Goal: Transaction & Acquisition: Purchase product/service

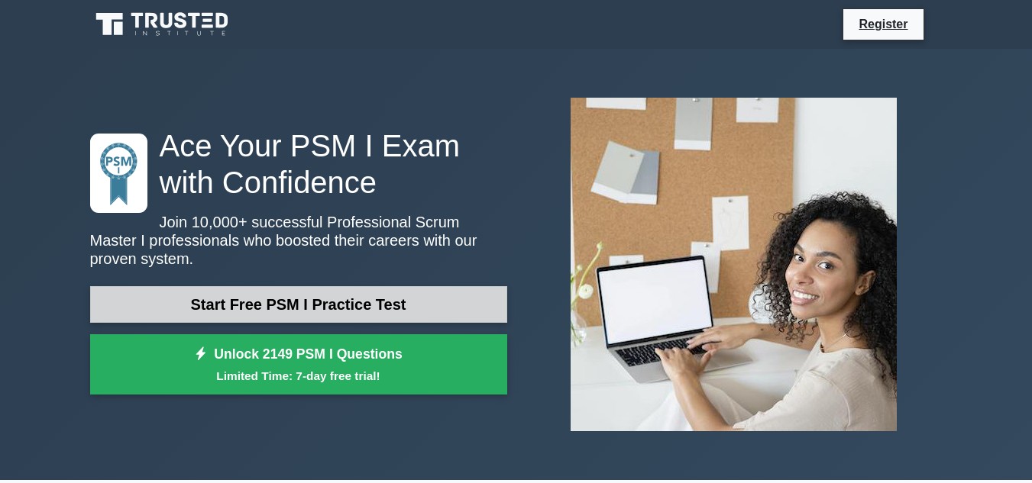
click at [366, 299] on link "Start Free PSM I Practice Test" at bounding box center [298, 304] width 417 height 37
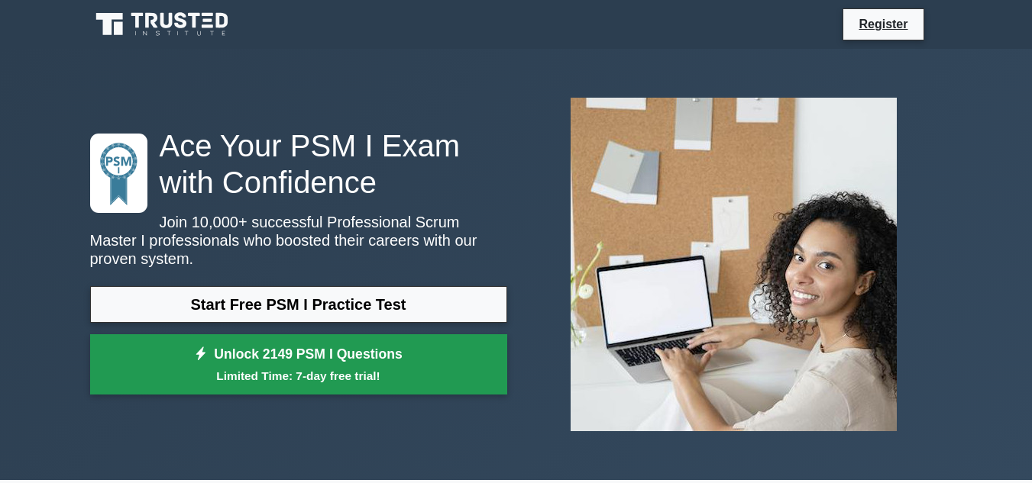
click at [200, 357] on link "Unlock 2149 PSM I Questions Limited Time: 7-day free trial!" at bounding box center [298, 365] width 417 height 61
